Goal: Find specific page/section: Find specific page/section

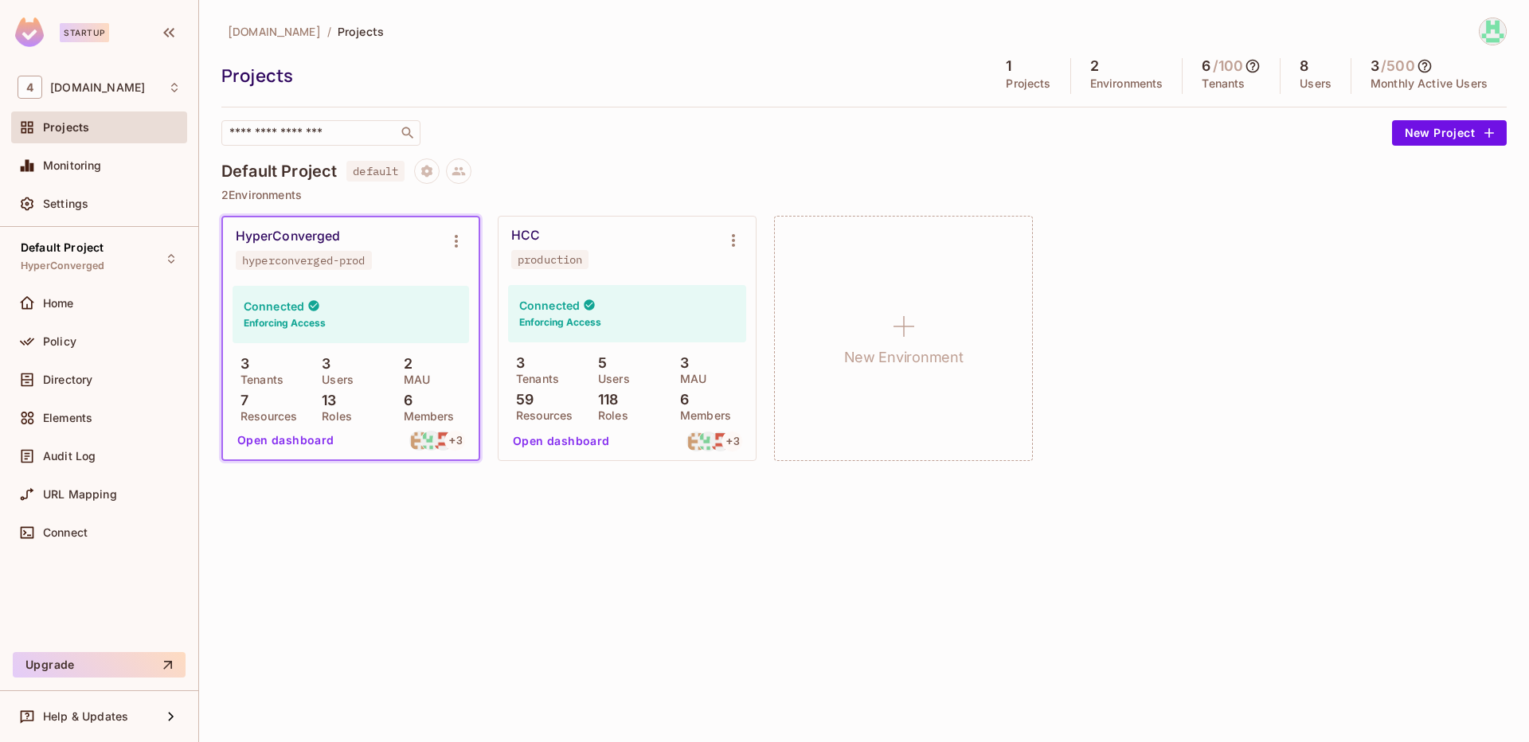
click at [678, 279] on div "HCC production" at bounding box center [627, 249] width 257 height 64
click at [724, 243] on icon "Environment settings" at bounding box center [733, 240] width 19 height 19
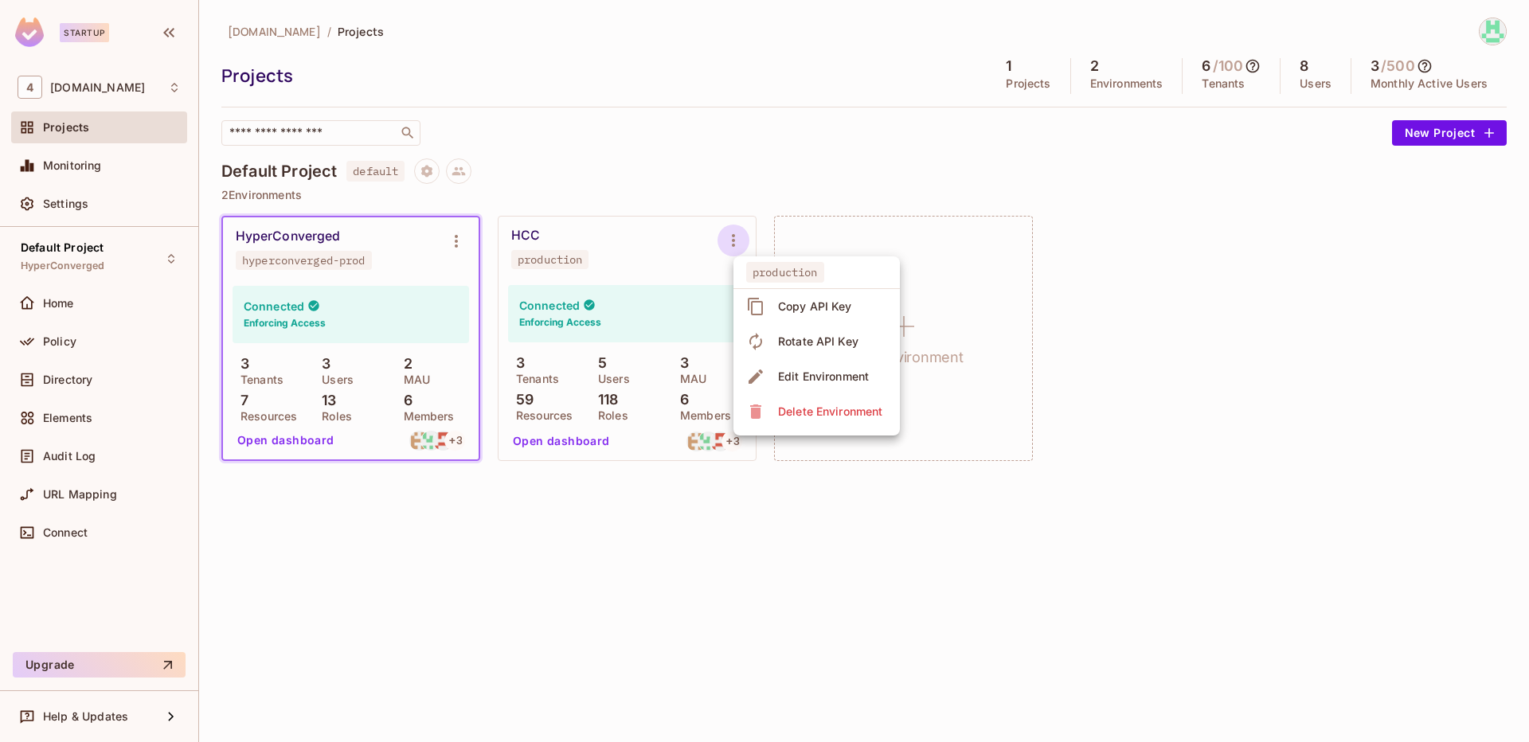
click at [670, 263] on div at bounding box center [764, 371] width 1529 height 742
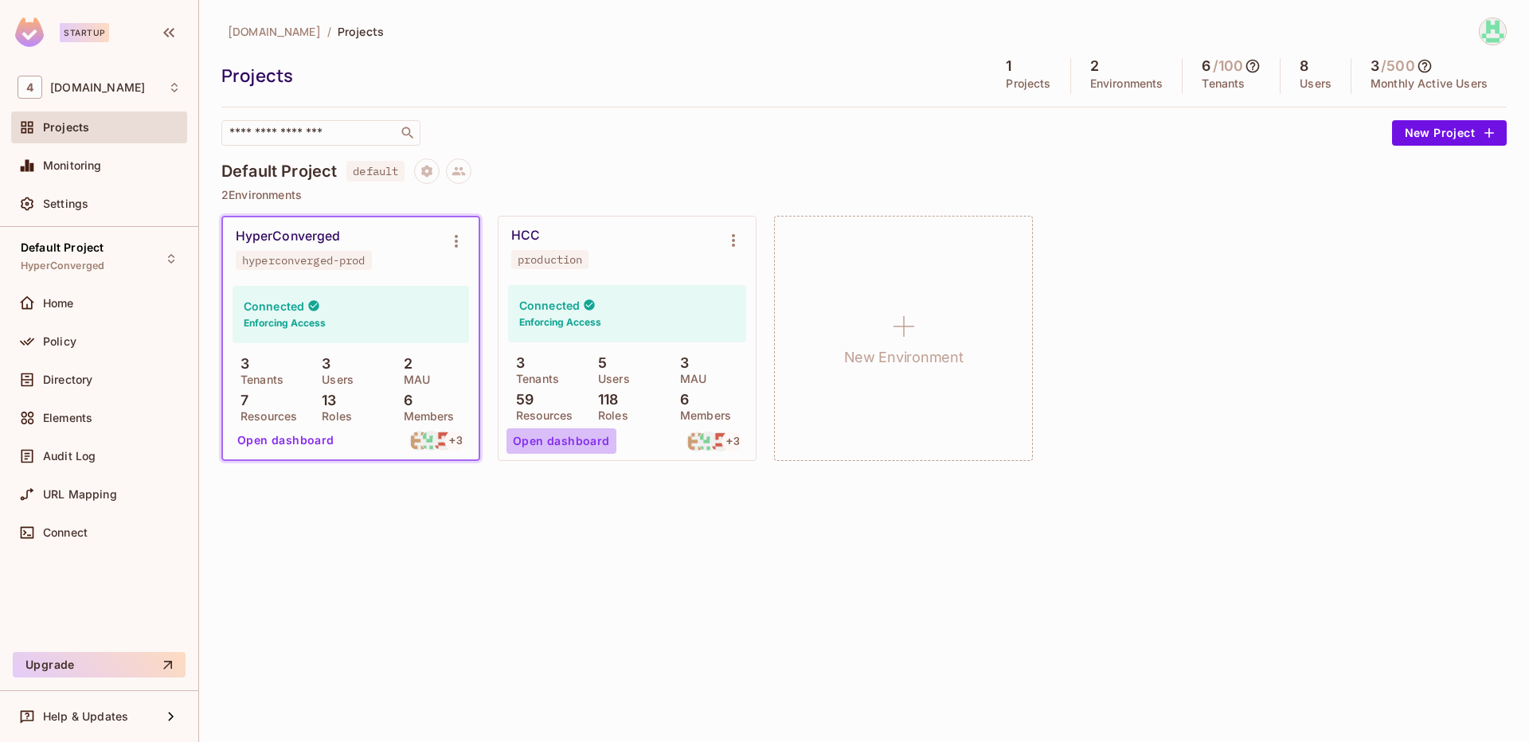
click at [568, 443] on button "Open dashboard" at bounding box center [562, 441] width 110 height 25
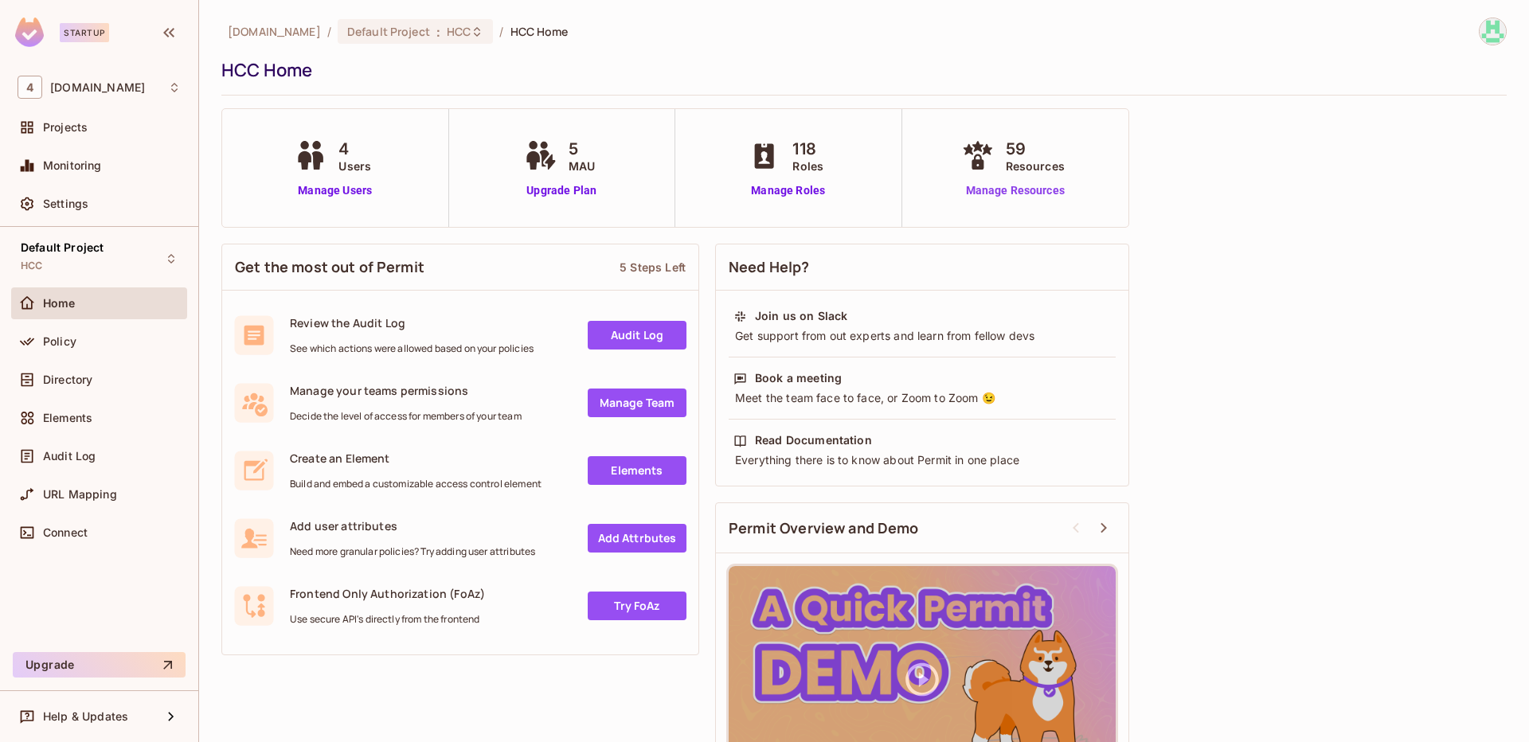
click at [1016, 190] on link "Manage Resources" at bounding box center [1015, 190] width 115 height 17
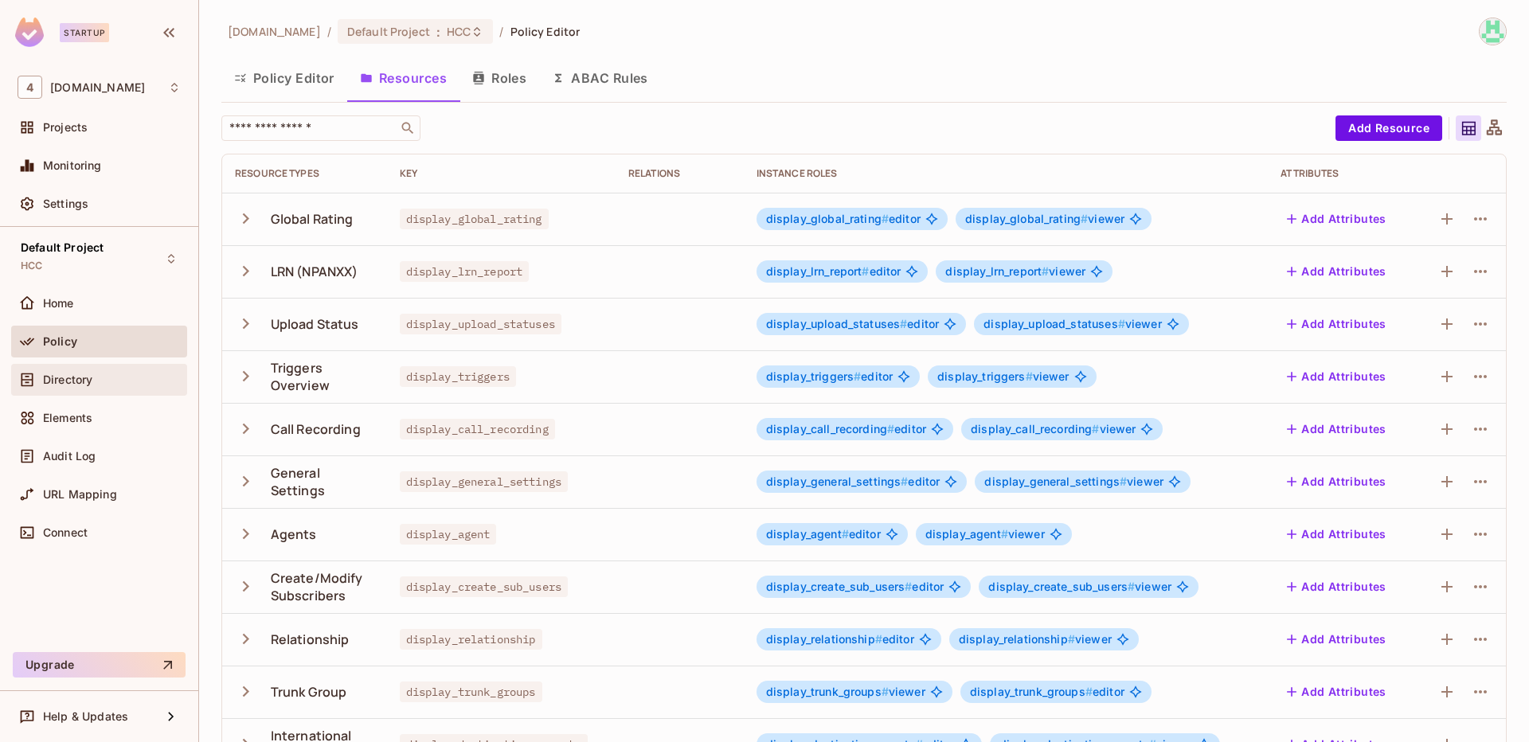
click at [112, 382] on div "Directory" at bounding box center [112, 380] width 138 height 13
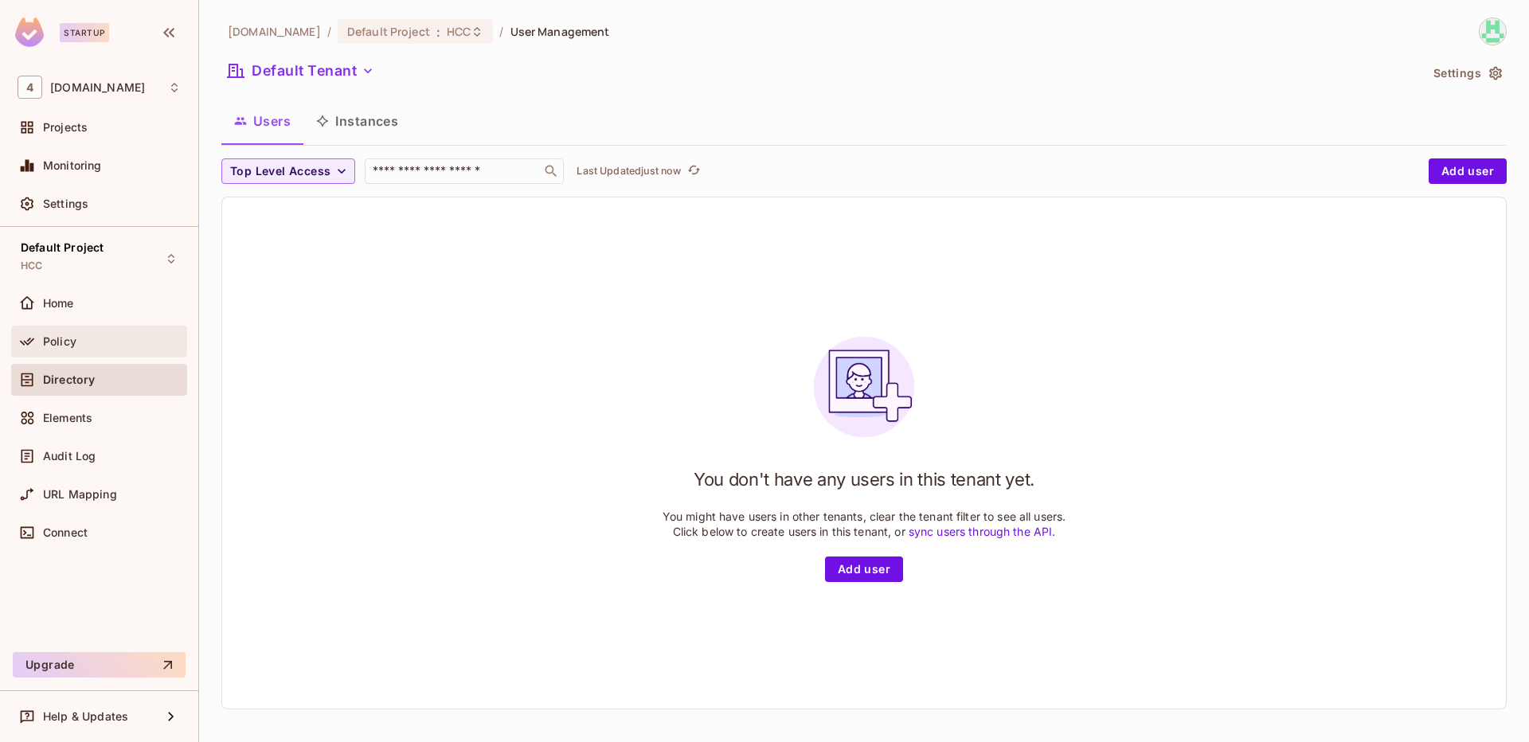
click at [120, 334] on div "Policy" at bounding box center [99, 341] width 163 height 19
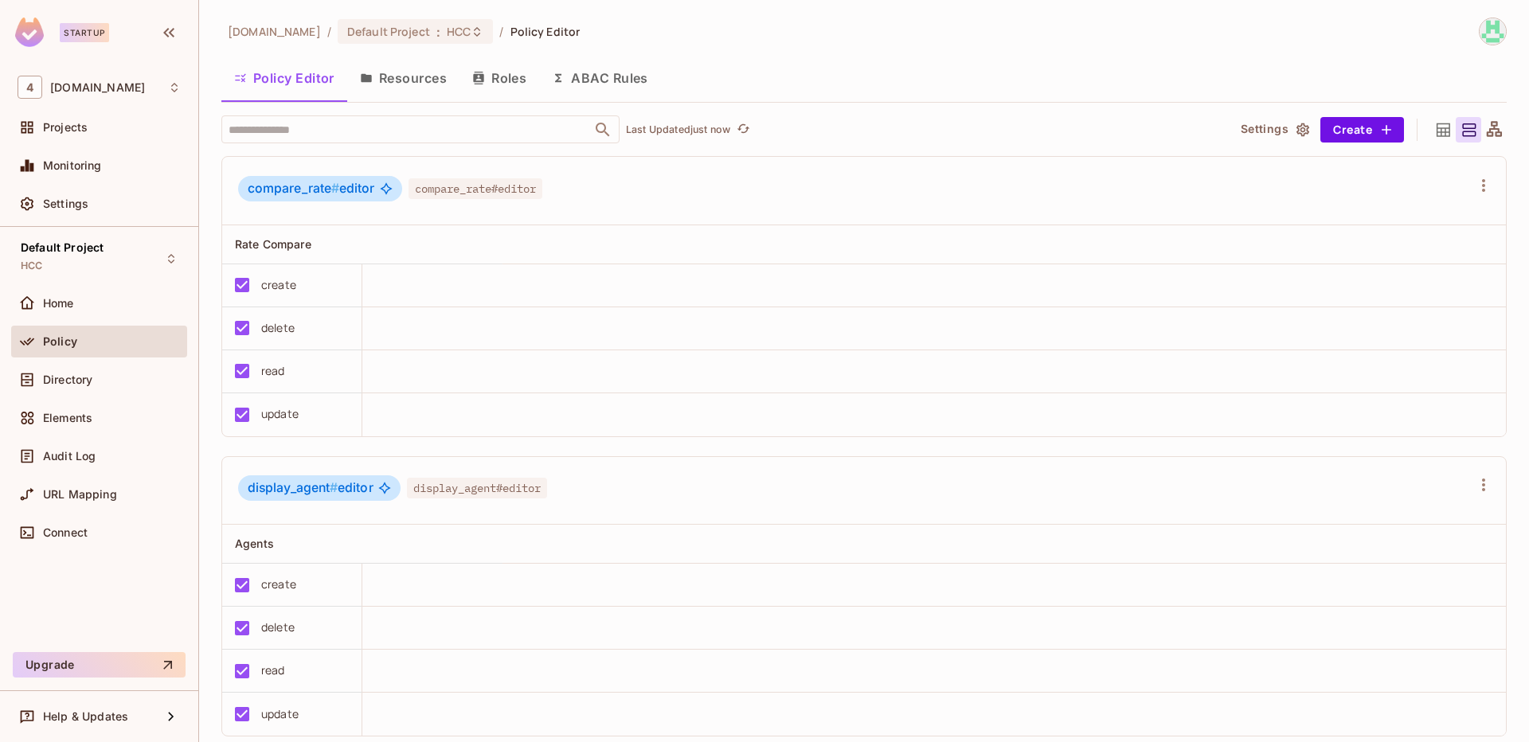
click at [491, 82] on button "Roles" at bounding box center [500, 78] width 80 height 40
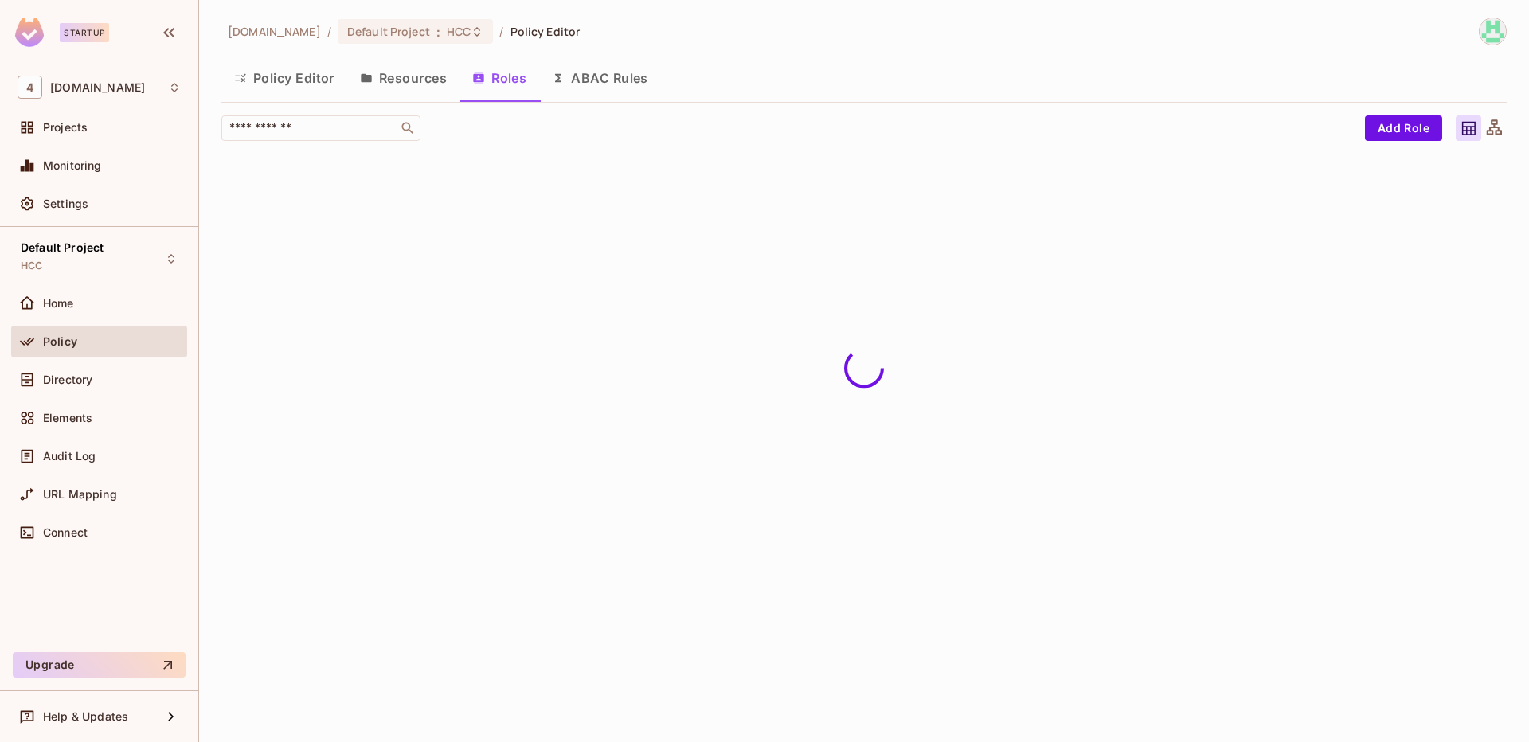
click at [316, 91] on button "Policy Editor" at bounding box center [284, 78] width 126 height 40
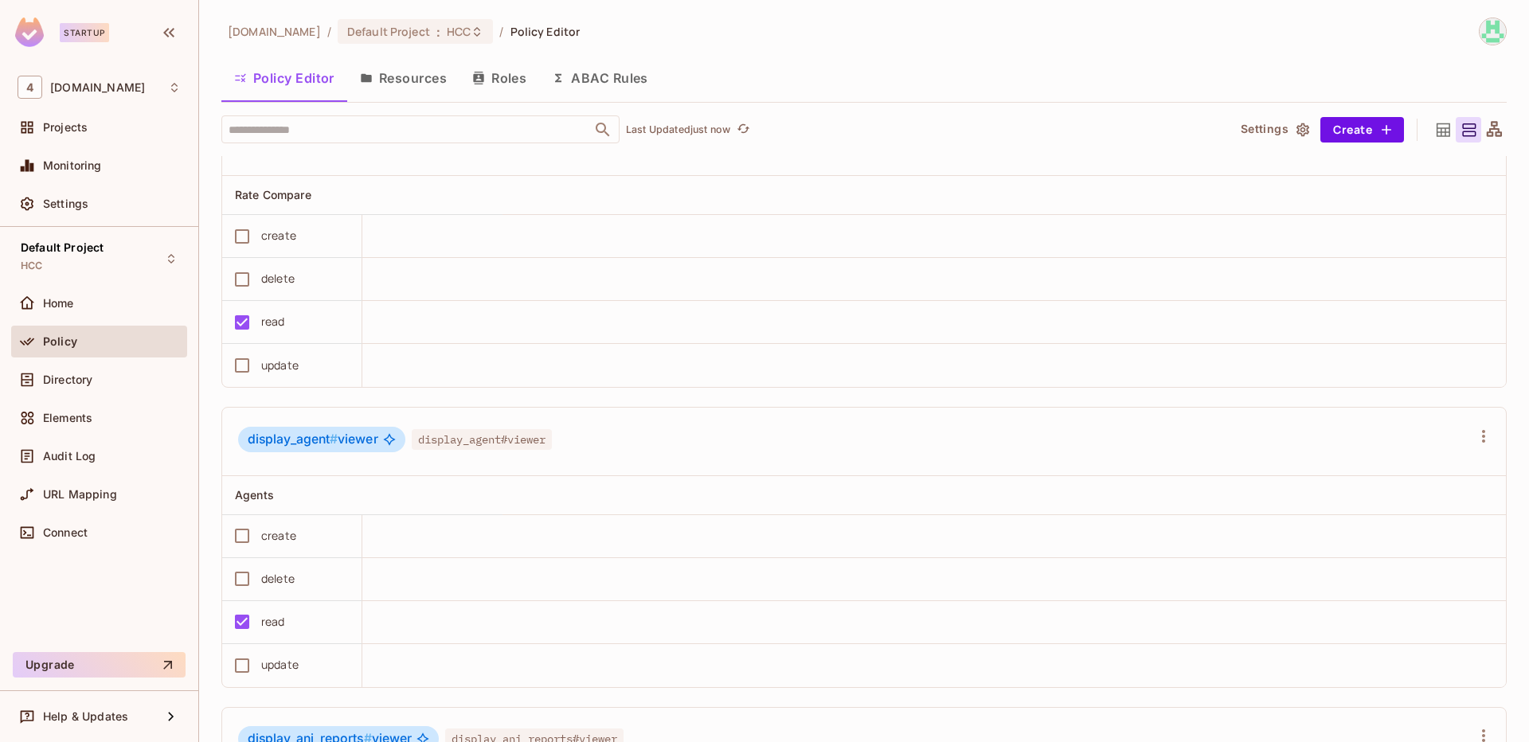
scroll to position [15992, 0]
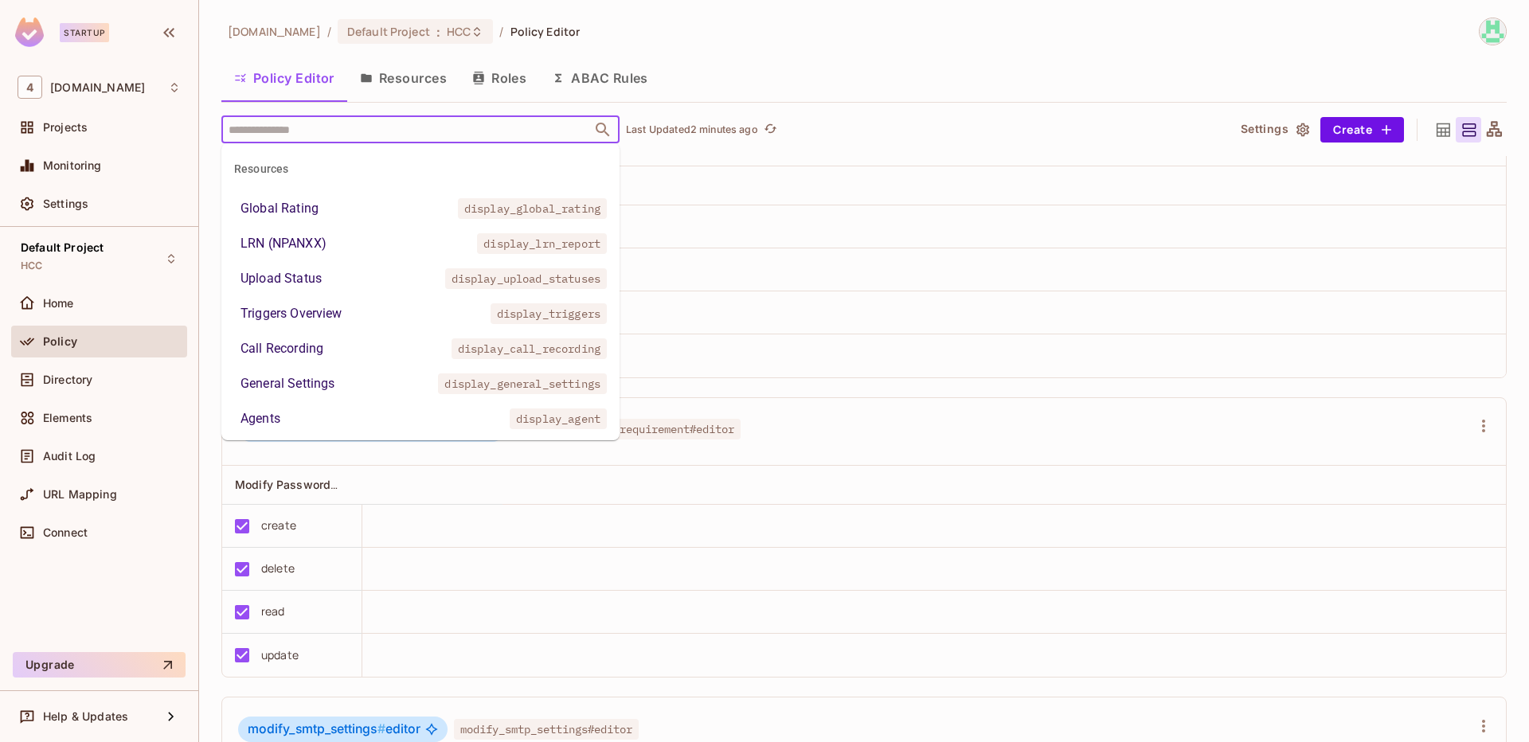
click at [485, 134] on input "text" at bounding box center [407, 129] width 364 height 28
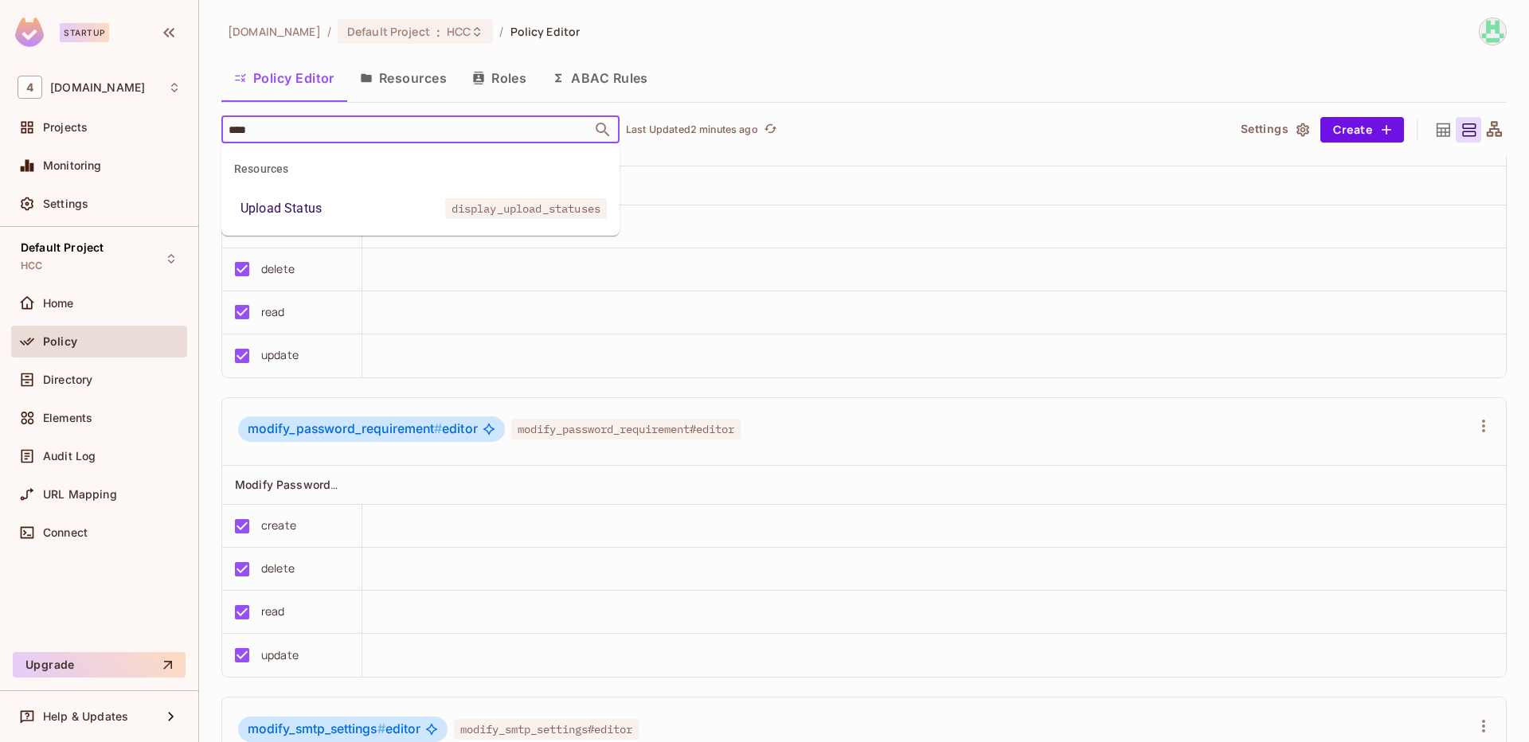
type input "*****"
click at [337, 217] on li "Upload Status display_upload_statuses" at bounding box center [420, 208] width 398 height 29
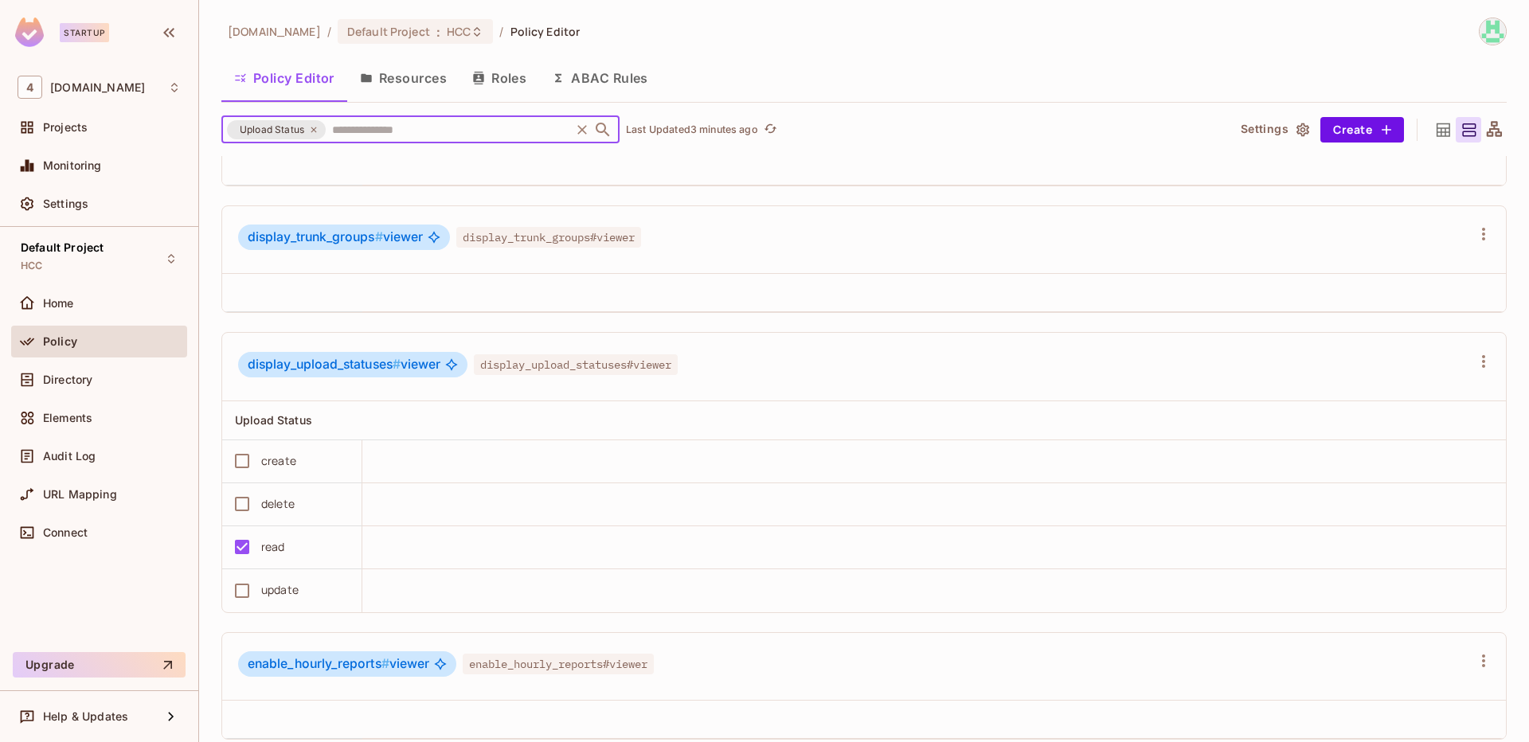
scroll to position [19465, 0]
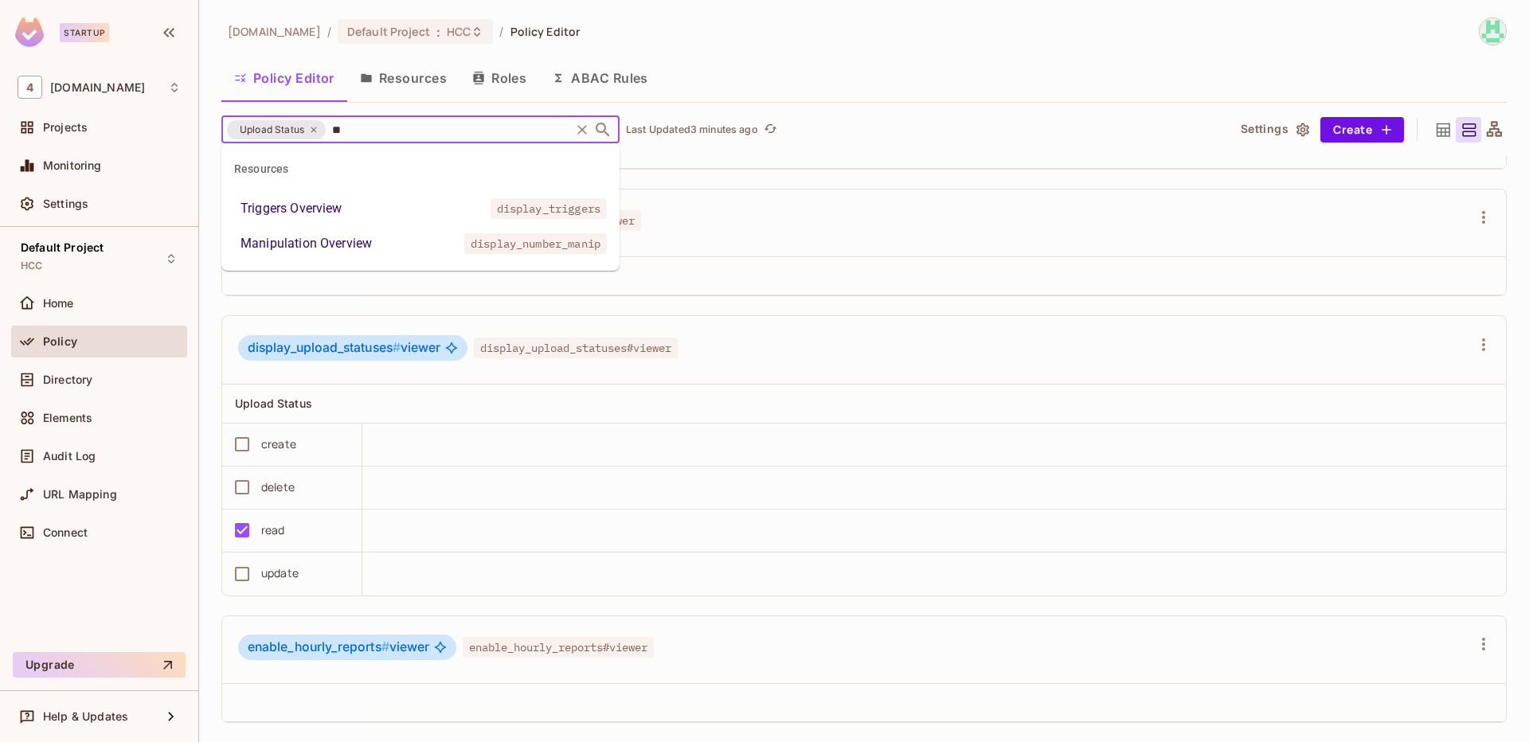
type input "*"
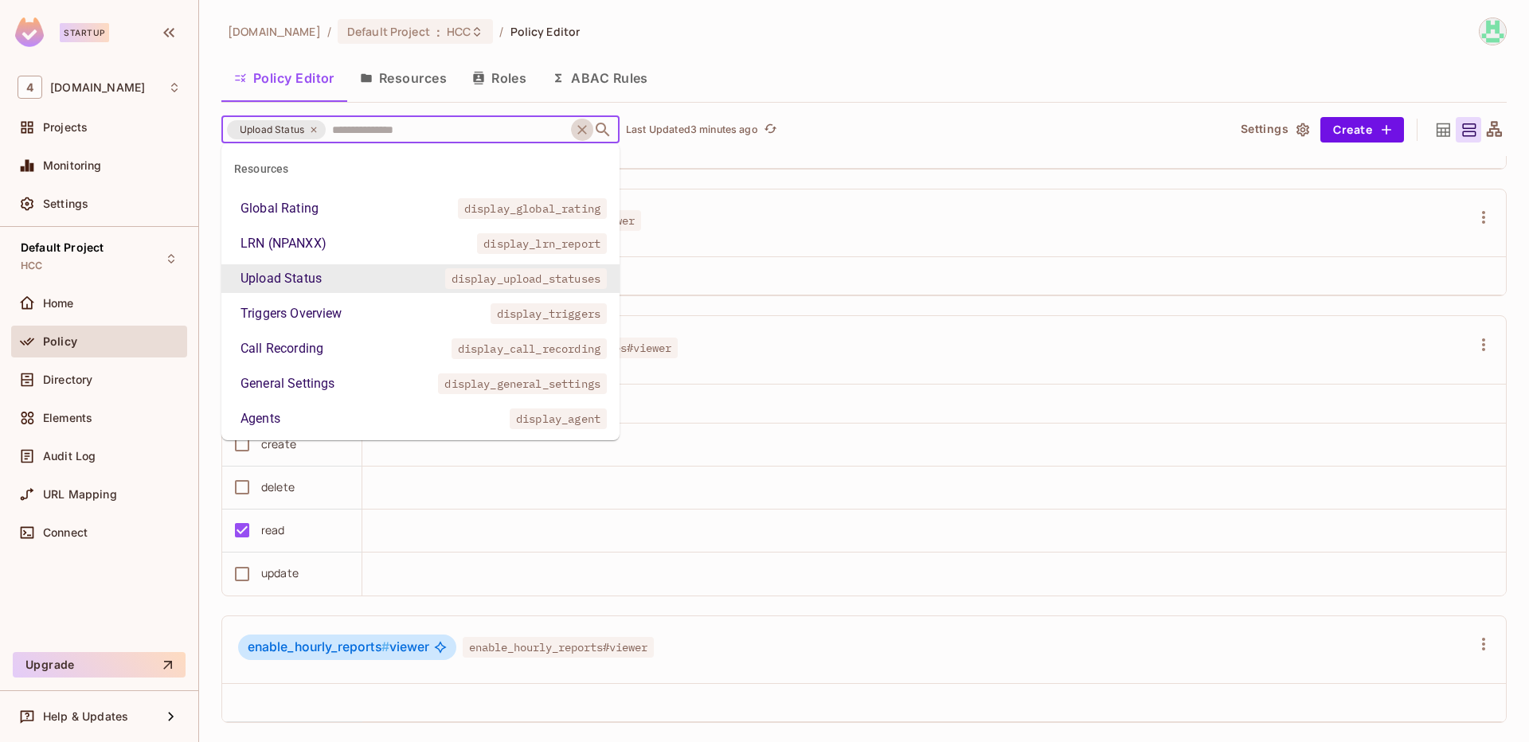
click at [582, 130] on icon "Clear" at bounding box center [582, 130] width 10 height 10
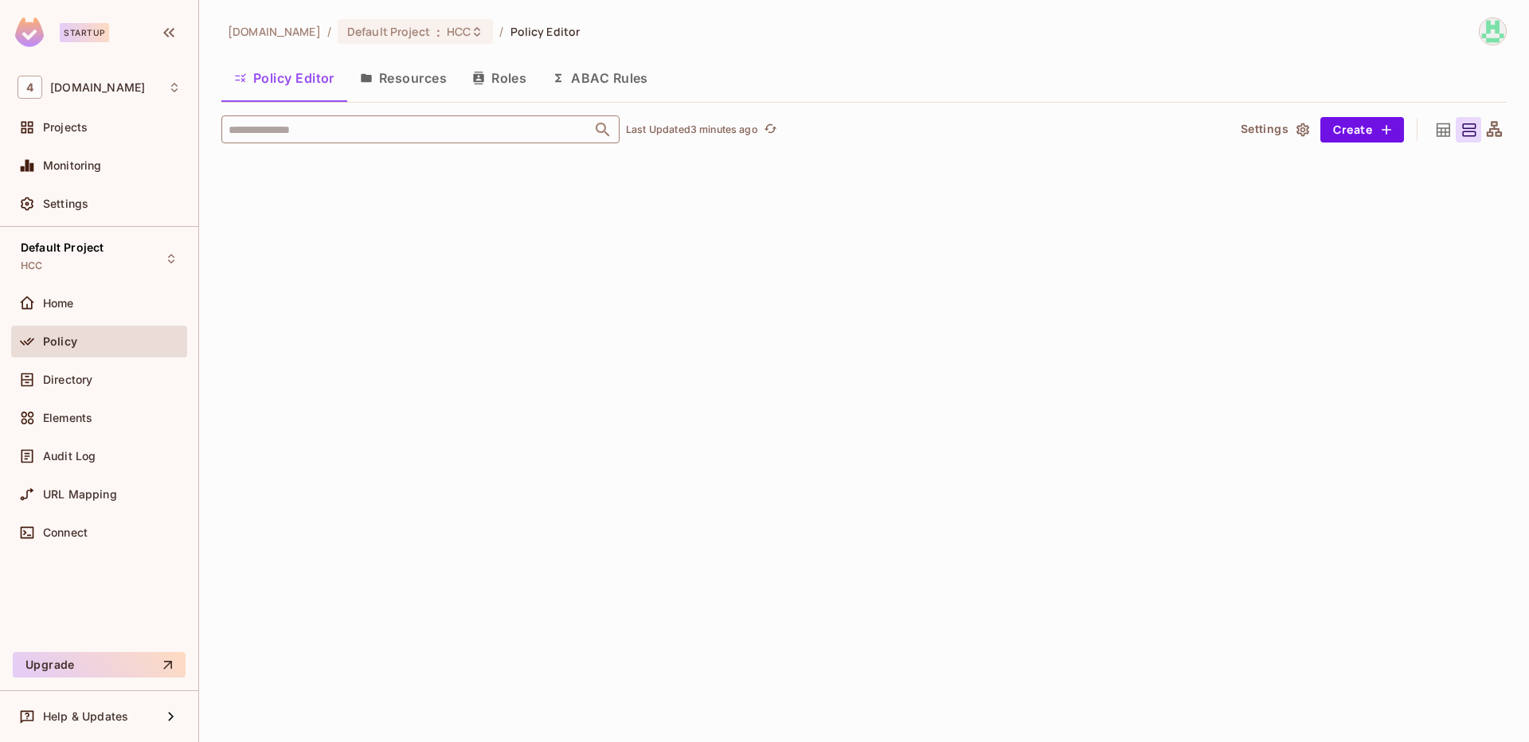
scroll to position [23965, 0]
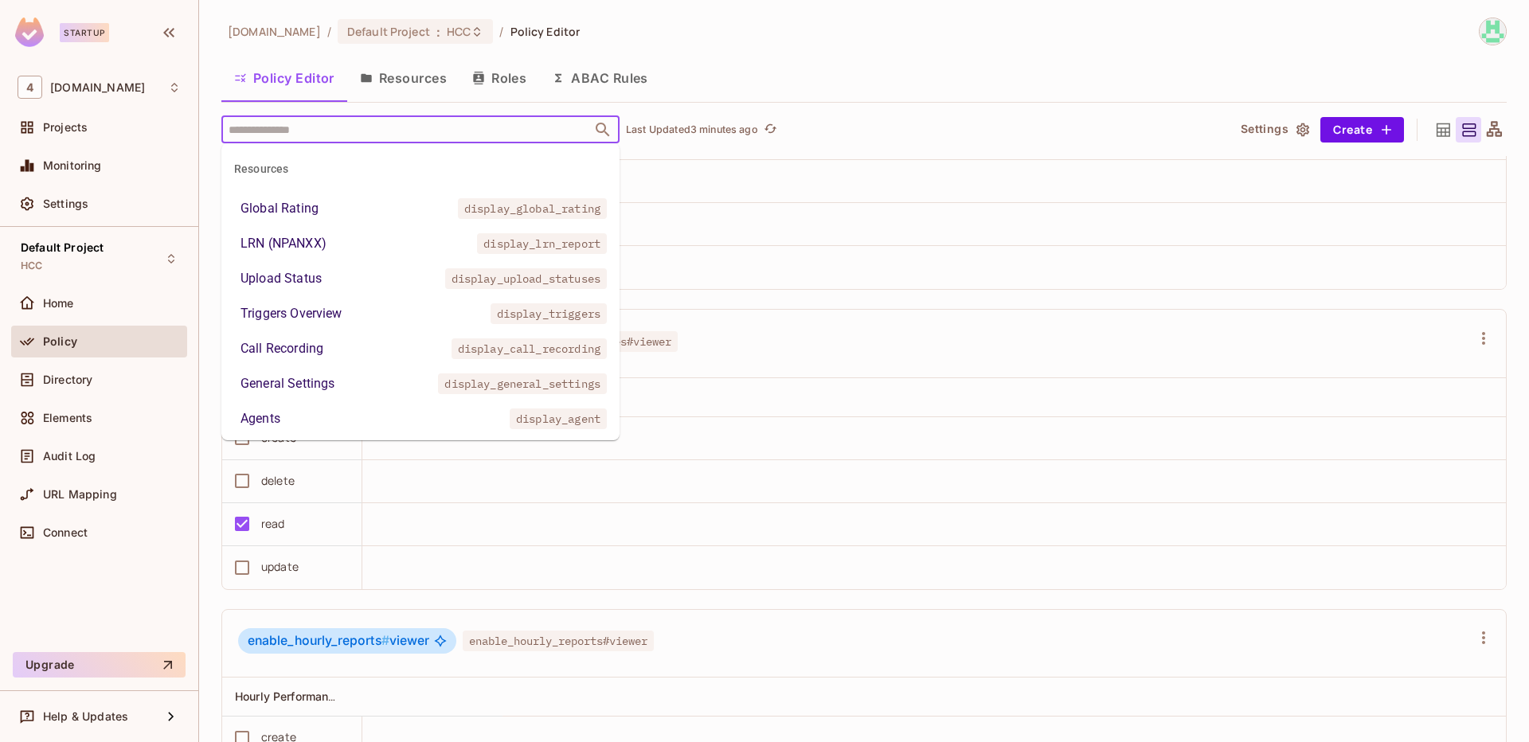
click at [459, 133] on input "text" at bounding box center [407, 129] width 364 height 28
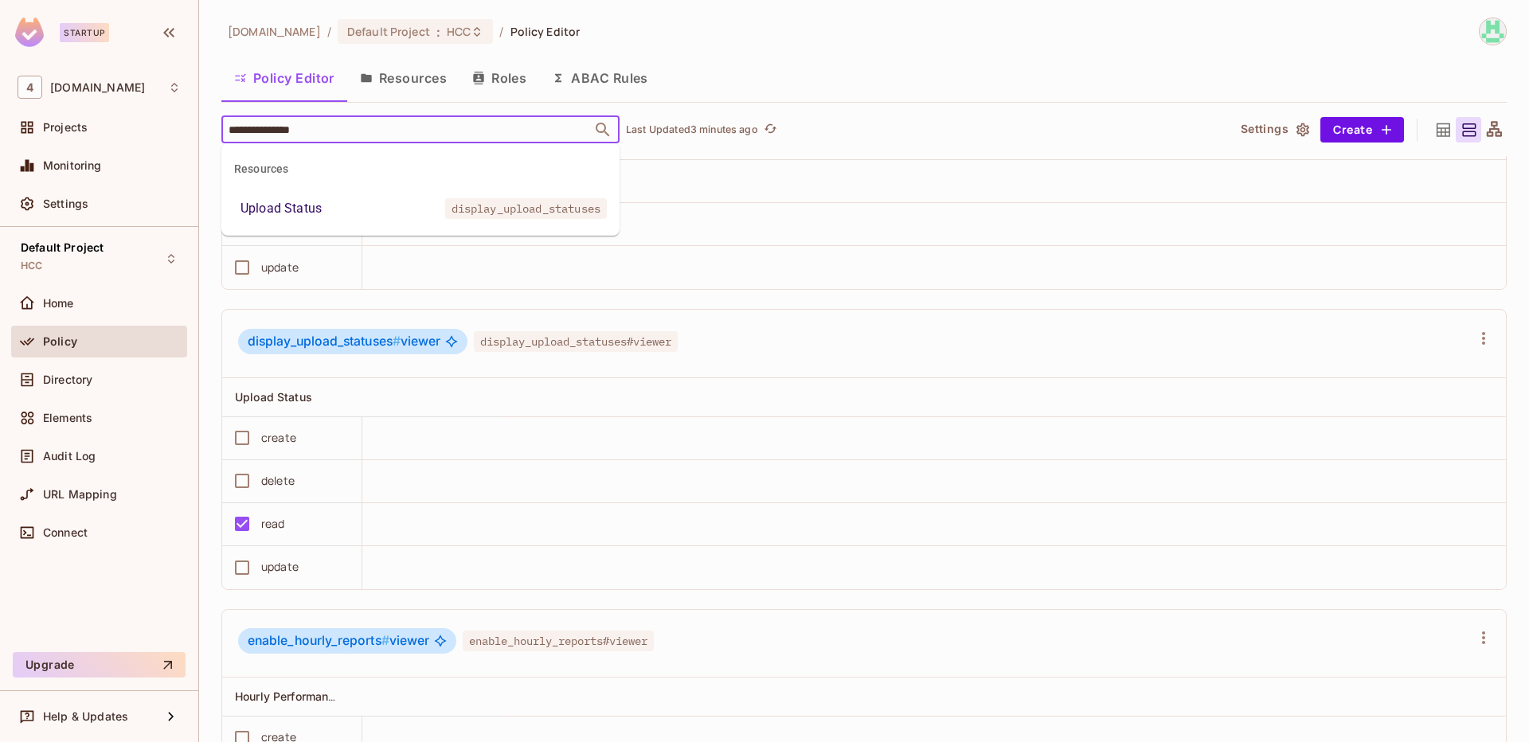
type input "**********"
click at [398, 209] on li "Upload Status display_upload_statuses" at bounding box center [420, 208] width 398 height 29
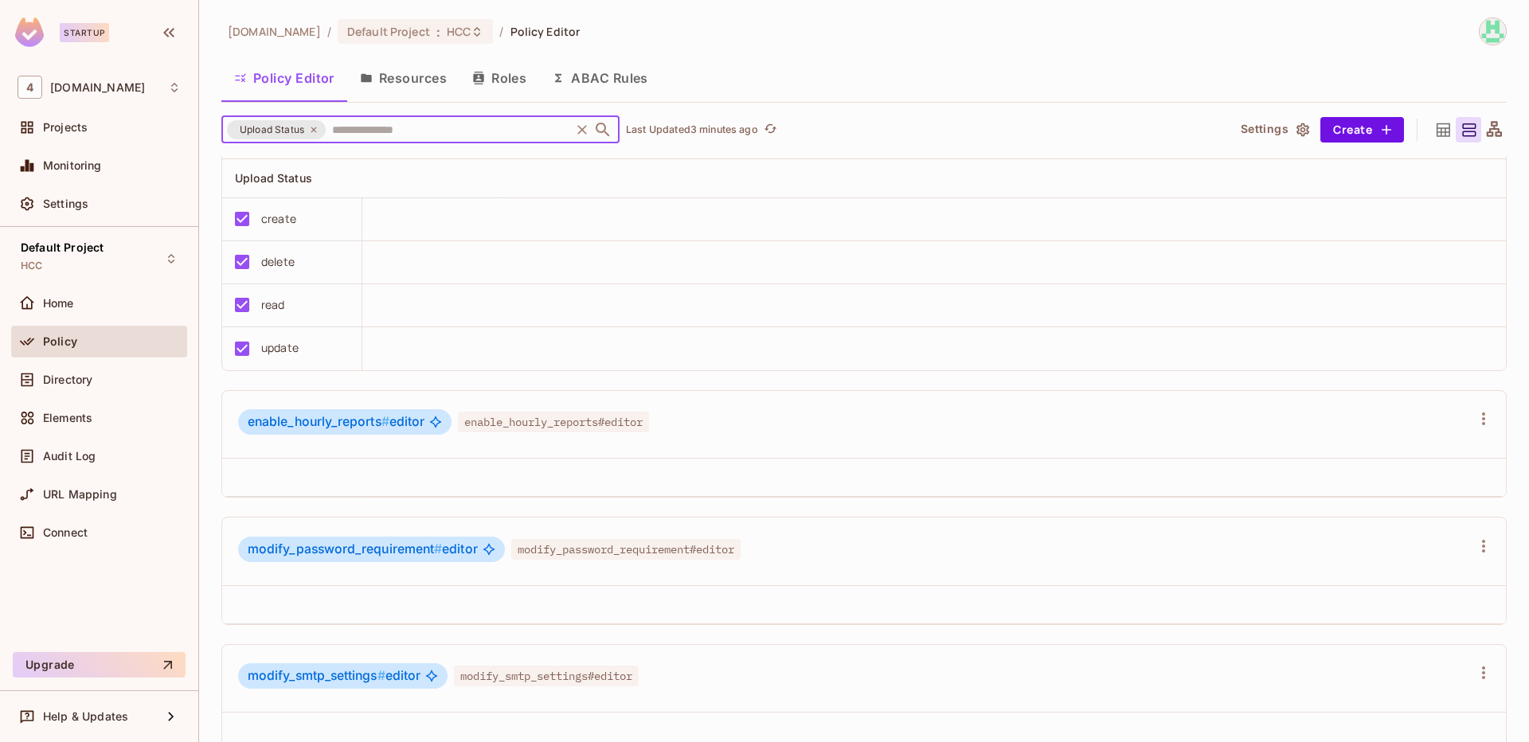
scroll to position [6121, 0]
